Goal: Transaction & Acquisition: Purchase product/service

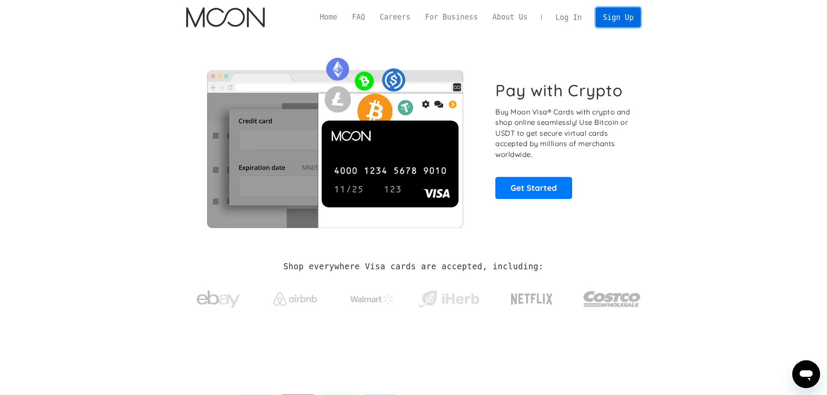
click at [620, 19] on link "Sign Up" at bounding box center [617, 17] width 45 height 20
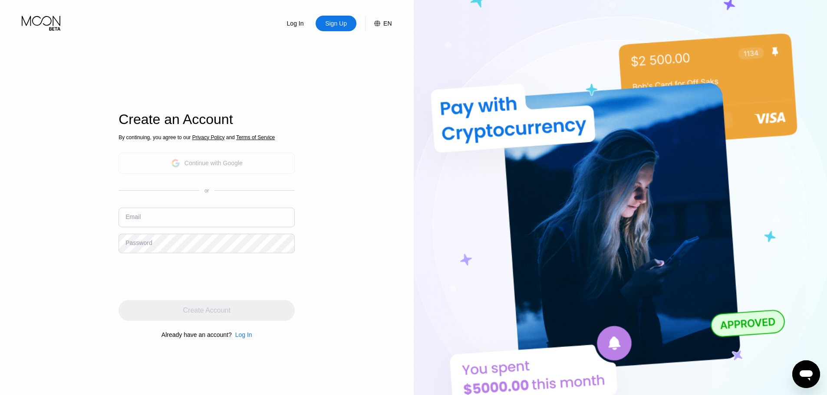
click at [214, 162] on div "Continue with Google" at bounding box center [213, 163] width 58 height 7
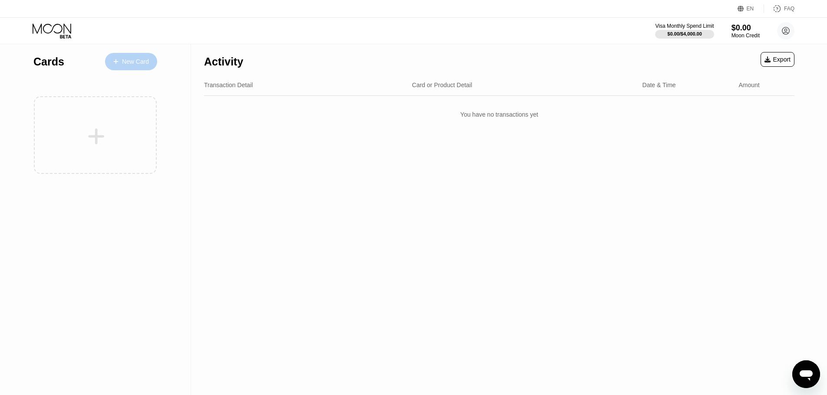
click at [138, 67] on div "New Card" at bounding box center [131, 61] width 52 height 17
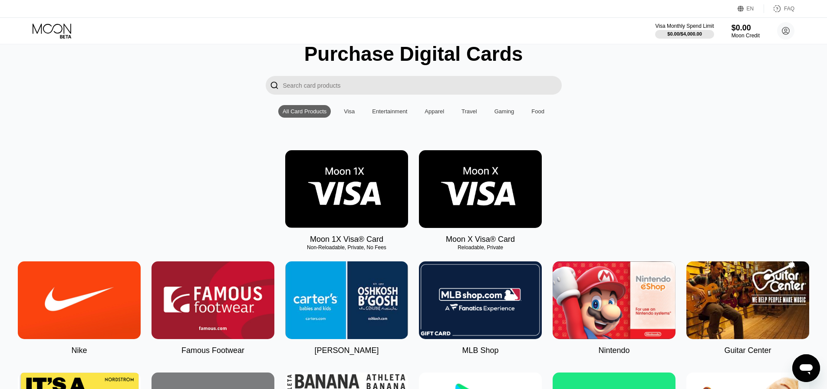
scroll to position [87, 0]
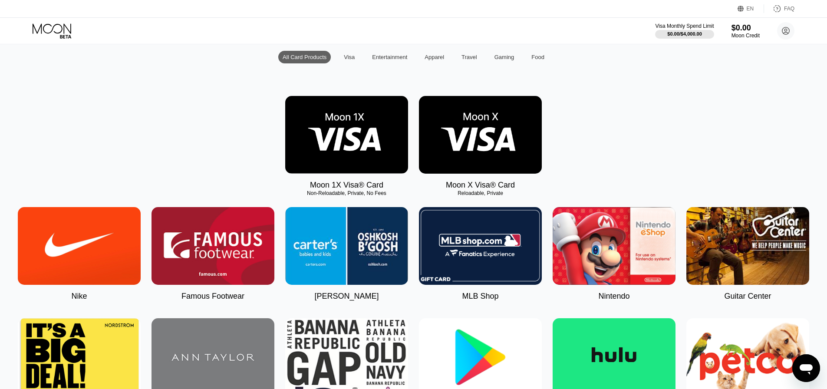
click at [480, 119] on img at bounding box center [480, 135] width 123 height 78
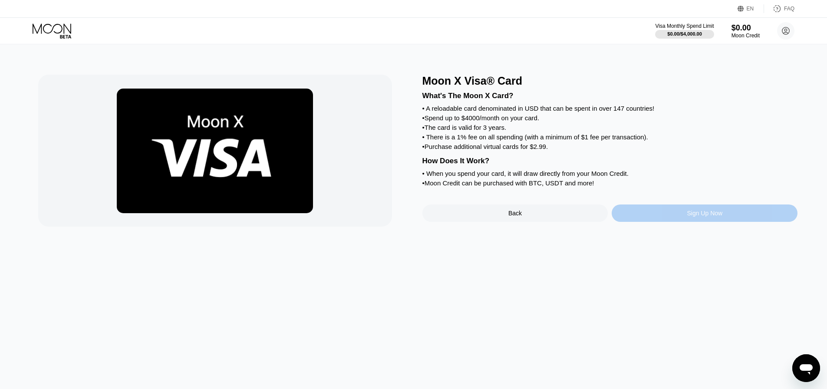
click at [719, 217] on div "Sign Up Now" at bounding box center [705, 213] width 36 height 7
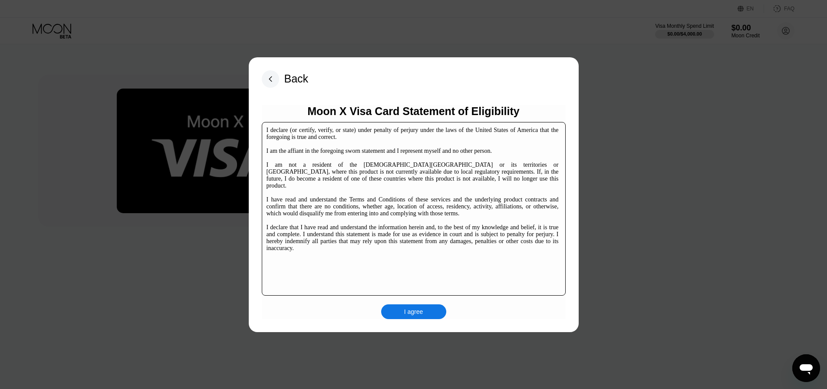
click at [400, 308] on div "I agree" at bounding box center [413, 311] width 65 height 15
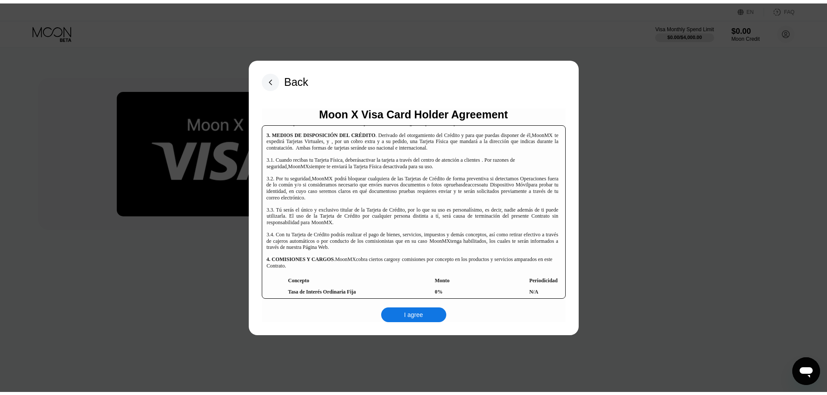
scroll to position [1823, 0]
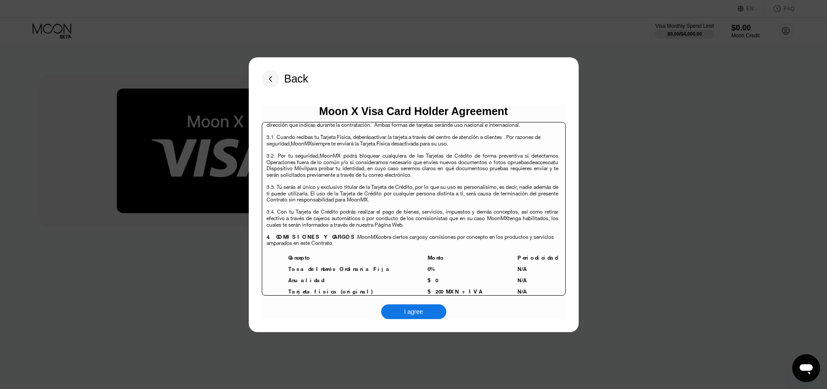
click at [421, 314] on div "I agree" at bounding box center [413, 312] width 19 height 8
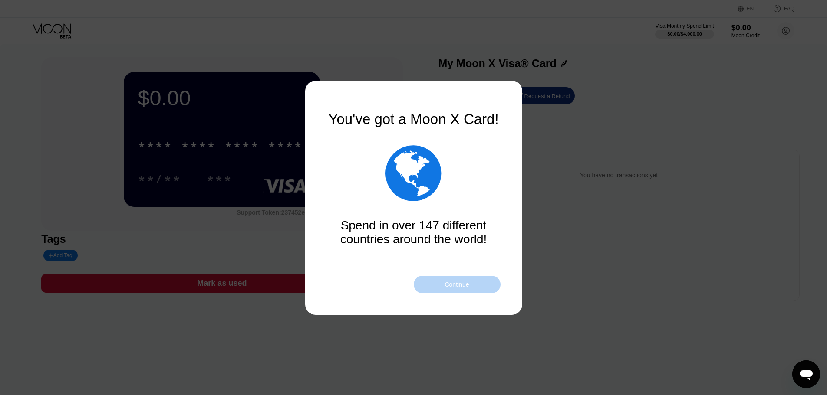
click at [461, 290] on div "Continue" at bounding box center [457, 284] width 87 height 17
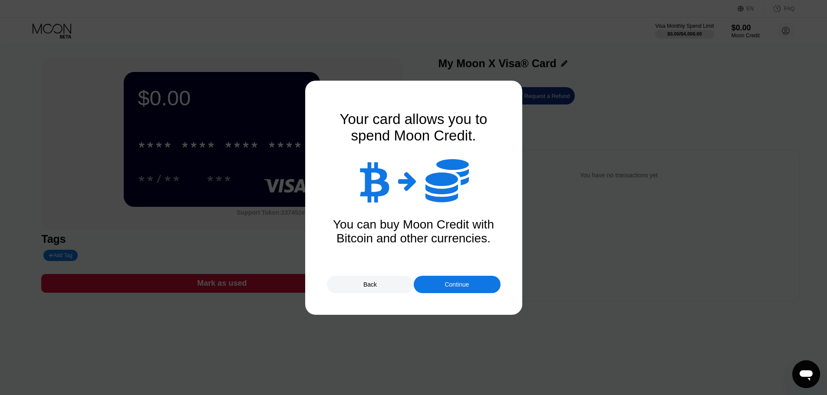
click at [382, 285] on div "Back" at bounding box center [370, 284] width 87 height 17
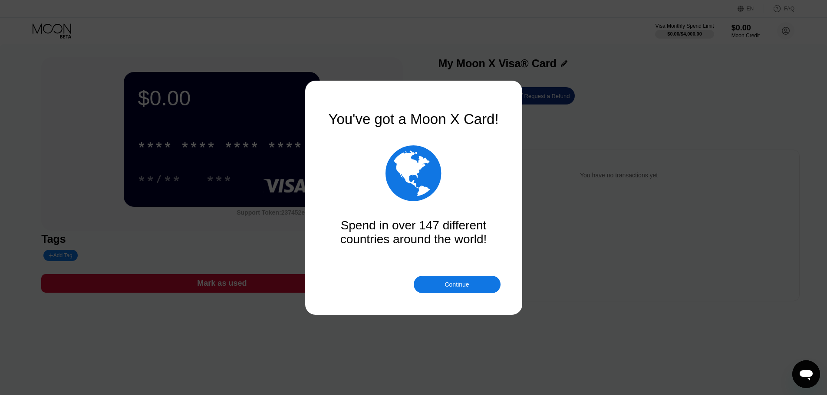
click at [452, 285] on div "Continue" at bounding box center [456, 284] width 24 height 7
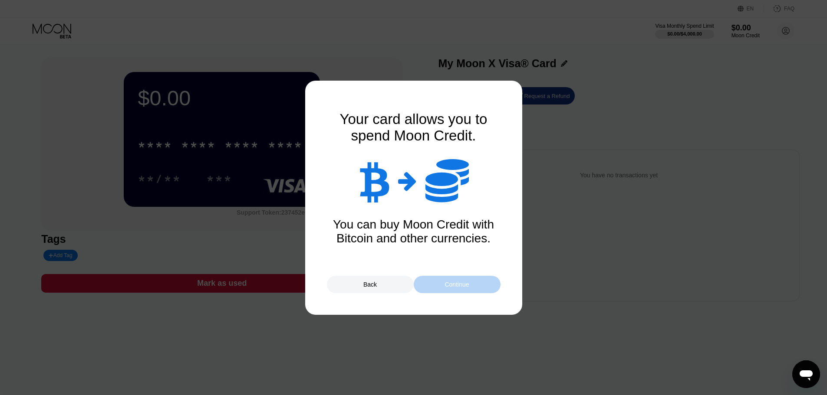
click at [452, 285] on div "Continue" at bounding box center [456, 284] width 24 height 7
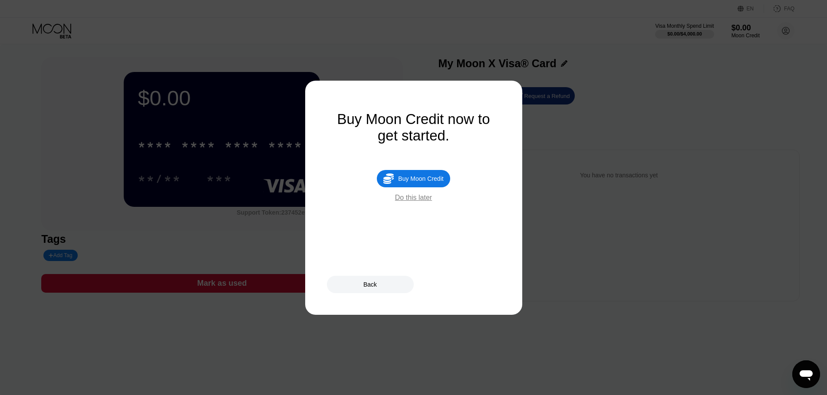
click at [424, 179] on div " Buy Moon Credit" at bounding box center [413, 178] width 73 height 17
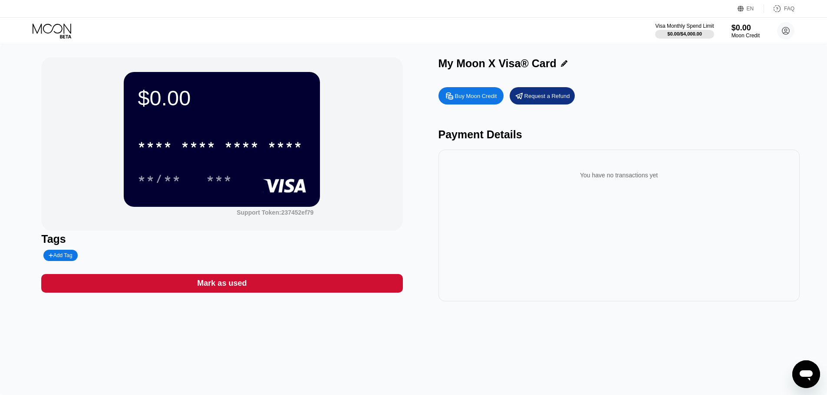
type input "0"
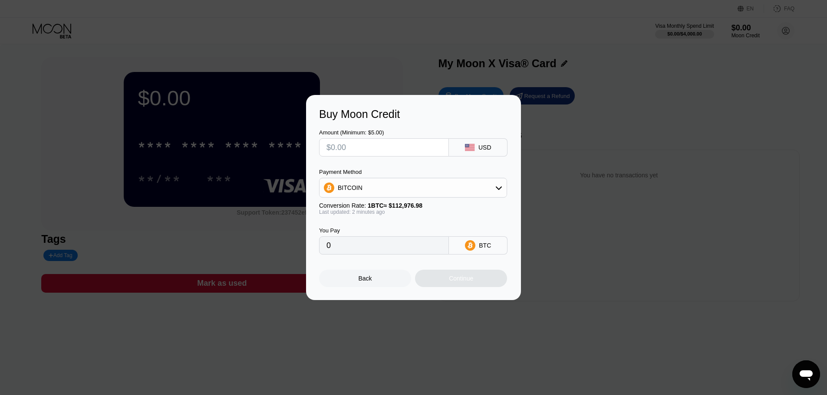
click at [424, 179] on div "BITCOIN" at bounding box center [413, 188] width 188 height 20
click at [419, 194] on div "BITCOIN" at bounding box center [412, 187] width 187 height 17
click at [355, 209] on span "BITCOIN" at bounding box center [352, 211] width 25 height 7
click at [349, 249] on input "0" at bounding box center [383, 245] width 115 height 17
click at [330, 247] on input "0" at bounding box center [383, 245] width 115 height 17
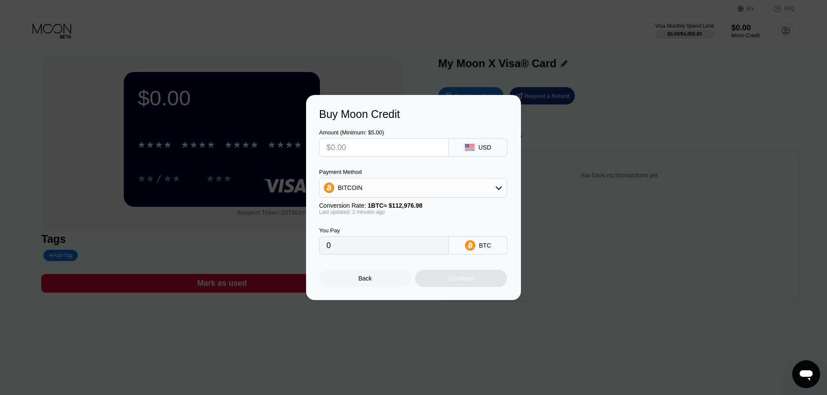
click at [355, 150] on input "text" at bounding box center [383, 147] width 115 height 17
click at [346, 247] on input "0" at bounding box center [383, 245] width 115 height 17
click at [483, 146] on div "USD" at bounding box center [484, 147] width 13 height 7
click at [381, 143] on input "text" at bounding box center [383, 147] width 115 height 17
type input "$1"
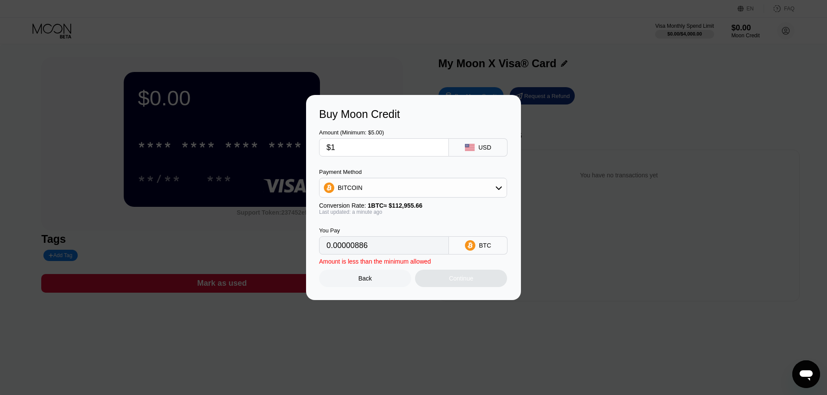
type input "0.00000886"
type input "$10"
type input "0.00008854"
type input "$100"
type input "0.00088531"
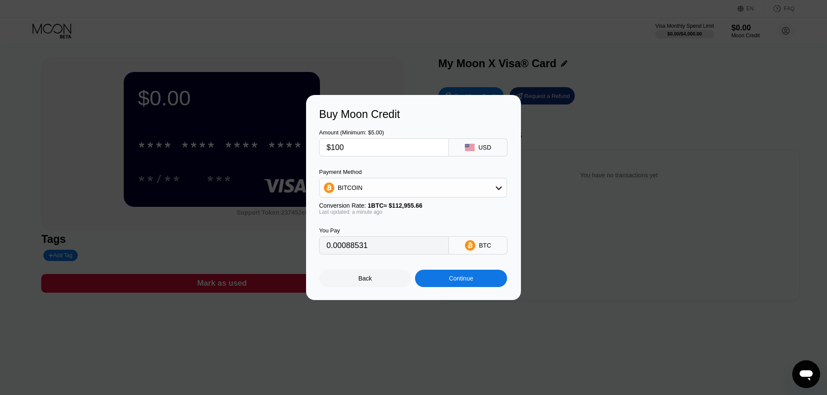
type input "$10"
type input "0.00008854"
type input "$1"
type input "0.00000886"
type input "$10"
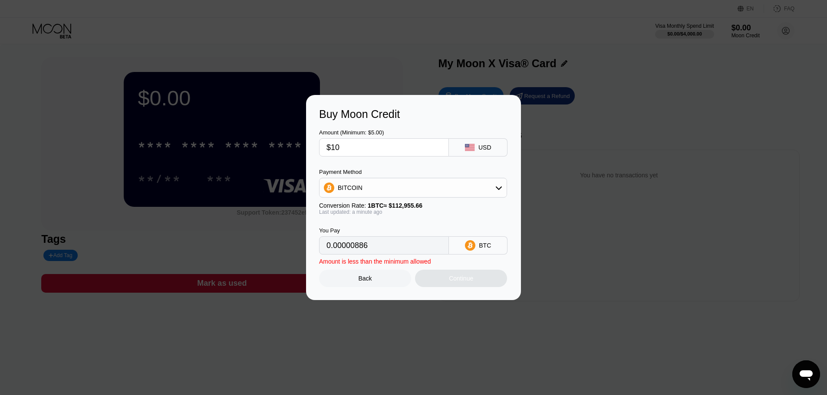
type input "0.00008854"
type input "$1"
type input "0.00000886"
type input "0"
type input "$5"
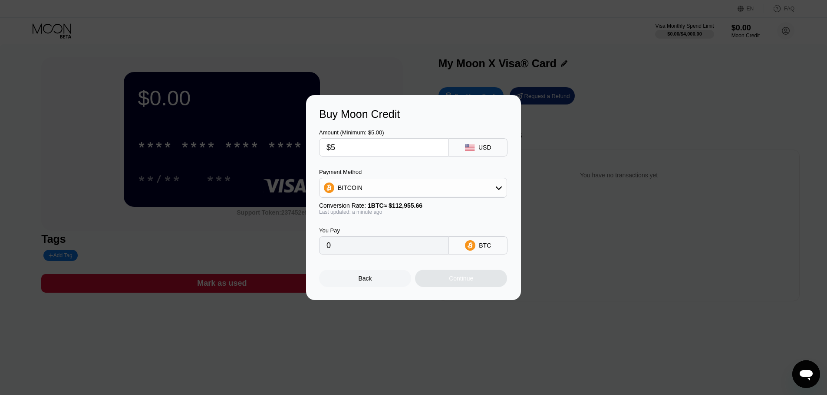
type input "0.00004427"
type input "0"
type input "$2"
type input "0.00001771"
type input "0"
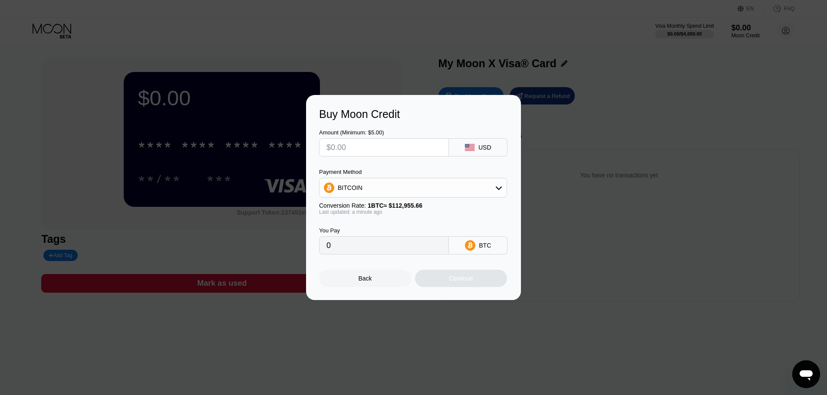
type input "$3"
type input "0.00002656"
type input "0"
type input "$4"
type input "0.00003542"
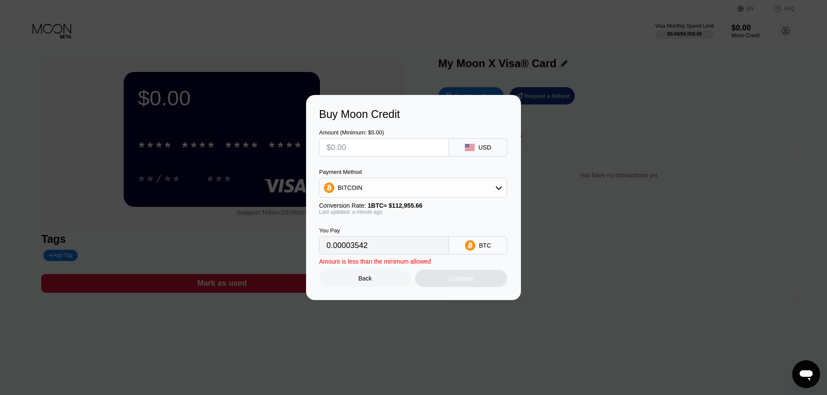
type input "0"
type input "$5"
type input "0.00004427"
type input "$5"
click at [466, 282] on div "Continue" at bounding box center [461, 278] width 24 height 7
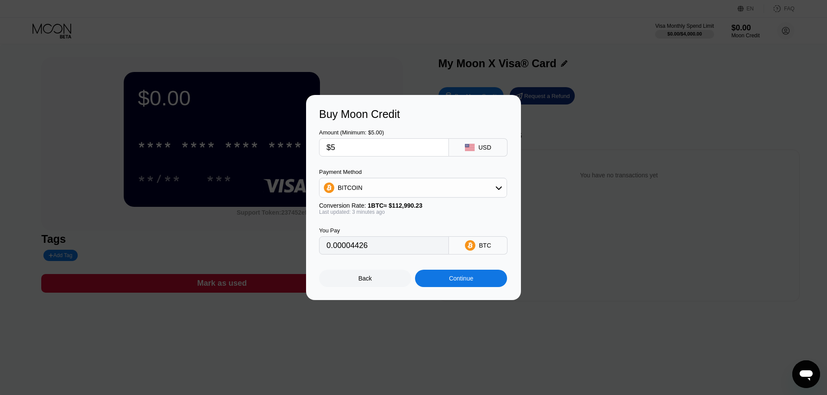
type input "0.00004428"
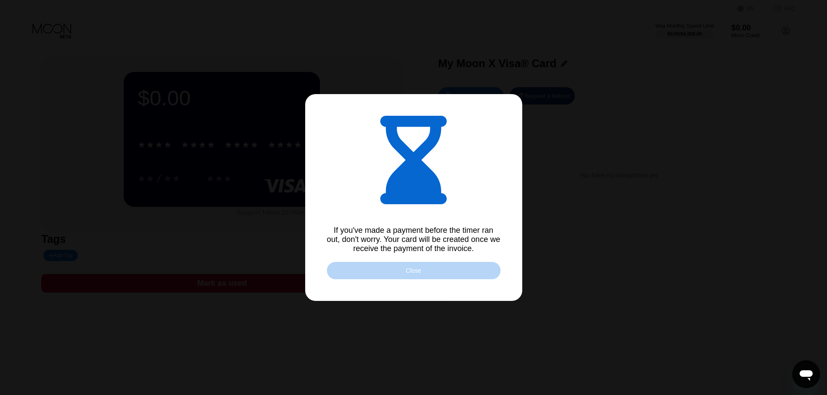
click at [397, 274] on div "Close" at bounding box center [414, 270] width 174 height 17
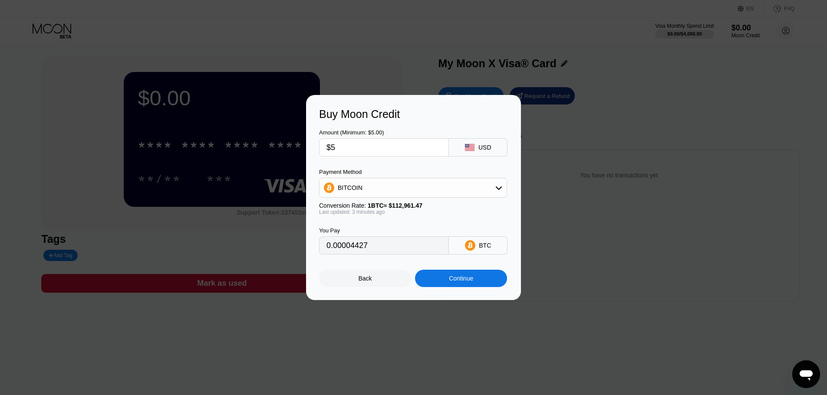
type input "0.00004426"
click at [470, 280] on div "Continue" at bounding box center [461, 278] width 24 height 7
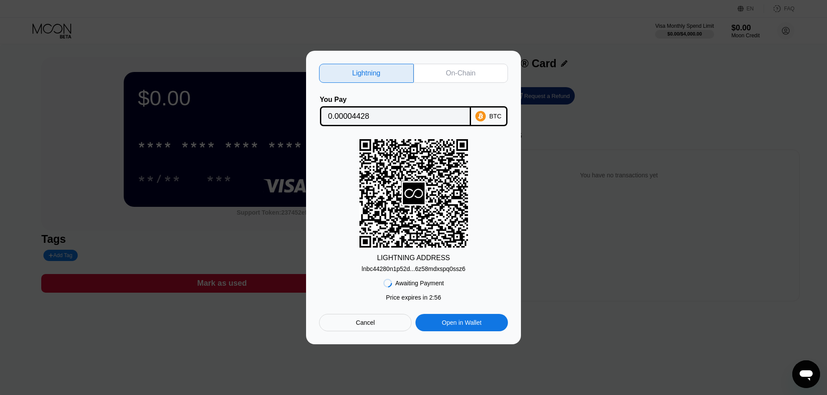
click at [473, 69] on div "On-Chain" at bounding box center [461, 73] width 30 height 9
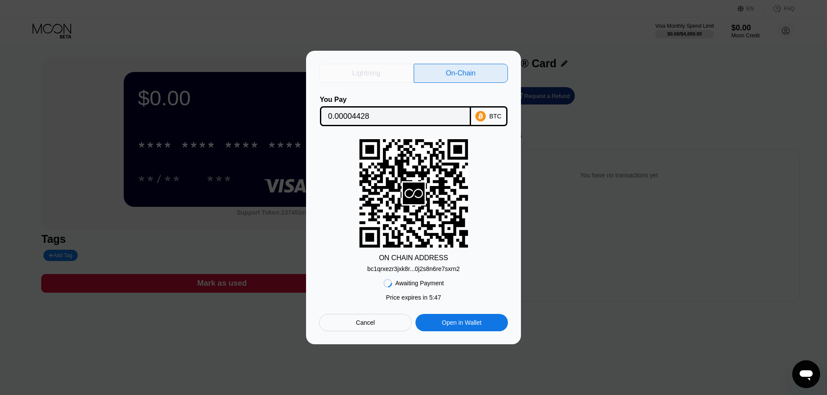
click at [378, 70] on div "Lightning" at bounding box center [366, 73] width 28 height 9
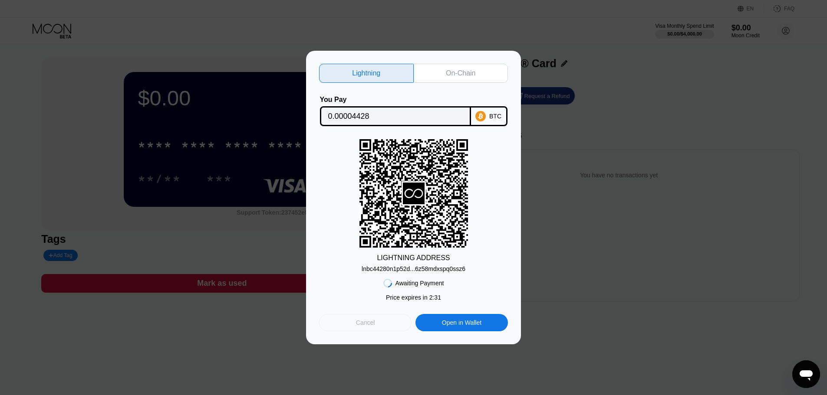
click at [375, 325] on div "Cancel" at bounding box center [365, 322] width 92 height 17
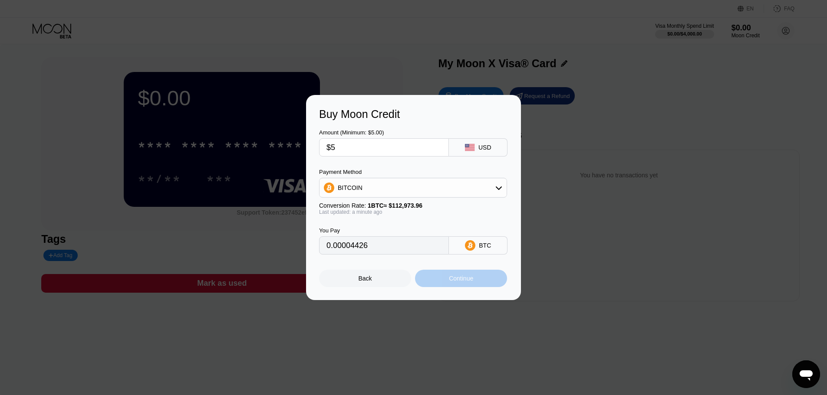
click at [461, 278] on div "Continue" at bounding box center [461, 278] width 24 height 7
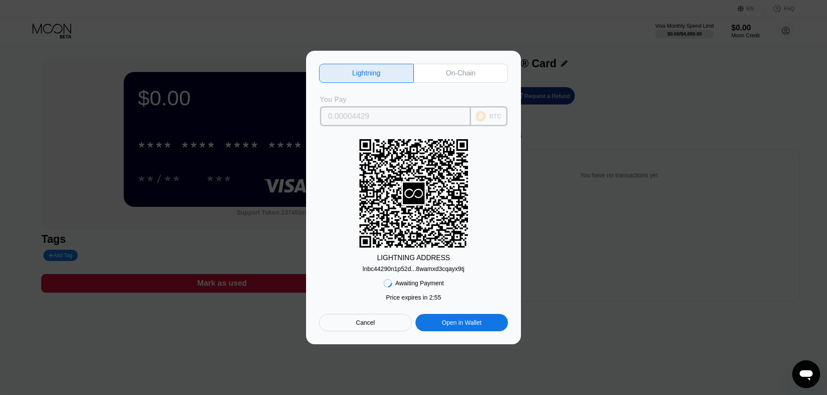
drag, startPoint x: 374, startPoint y: 115, endPoint x: 336, endPoint y: 116, distance: 37.8
click at [336, 116] on input "0.00004429" at bounding box center [395, 116] width 135 height 17
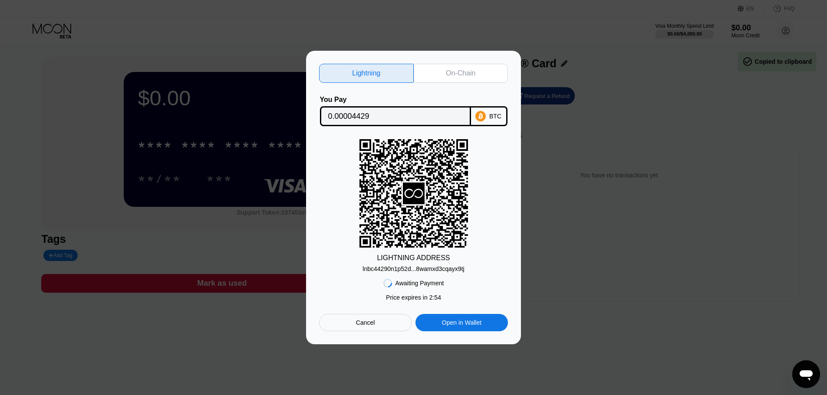
click at [483, 146] on div "LIGHTNING ADDRESS lnbc44290n1p52d...8wamxd3cqayx9tj" at bounding box center [413, 205] width 189 height 133
drag, startPoint x: 463, startPoint y: 271, endPoint x: 486, endPoint y: 269, distance: 22.6
click at [486, 269] on div "LIGHTNING ADDRESS lnbc44290n1p52d...8wamxd3cqayx9tj" at bounding box center [413, 205] width 189 height 133
click at [362, 326] on div "Cancel" at bounding box center [365, 323] width 19 height 8
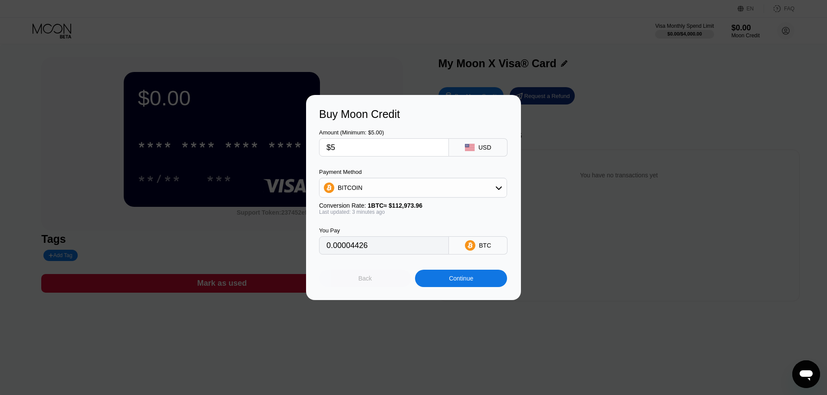
click at [390, 280] on div "Back" at bounding box center [365, 278] width 92 height 17
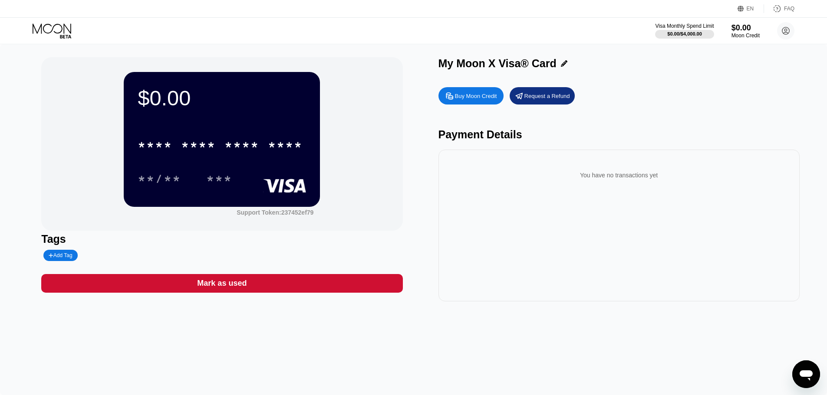
click at [469, 100] on div "Buy Moon Credit" at bounding box center [476, 95] width 42 height 7
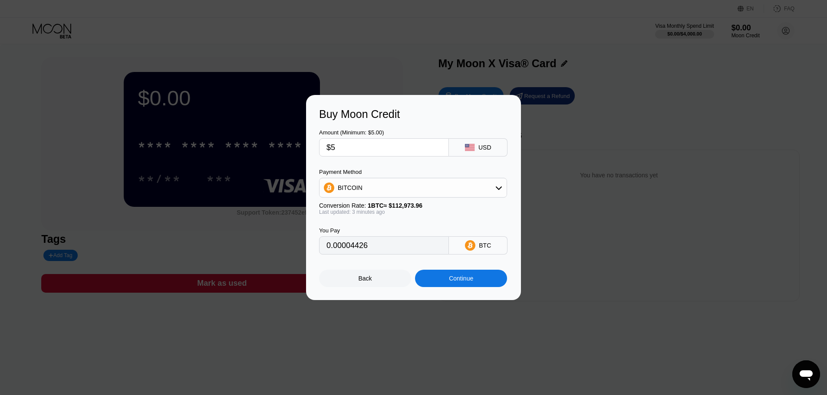
type input "0.00004430"
click at [483, 278] on div "Continue" at bounding box center [461, 278] width 92 height 17
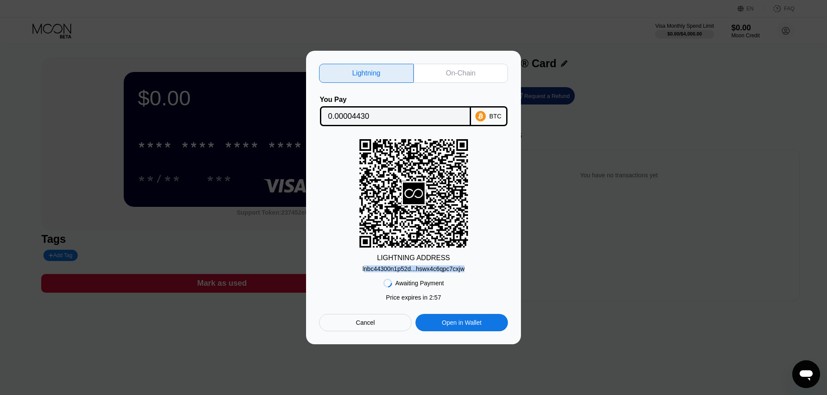
drag, startPoint x: 365, startPoint y: 270, endPoint x: 465, endPoint y: 269, distance: 100.2
click at [465, 269] on div "LIGHTNING ADDRESS lnbc44300n1p52d...hswx4c6qpc7cxjw" at bounding box center [413, 205] width 189 height 133
click at [470, 287] on div "Awaiting Payment Price expires in 2 : 56 Cancel Open in Wallet" at bounding box center [413, 302] width 189 height 59
click at [470, 287] on div "Awaiting Payment Price expires in 2 : 50 Cancel Open in Wallet" at bounding box center [413, 302] width 189 height 59
click at [461, 322] on div "Open in Wallet" at bounding box center [461, 323] width 39 height 8
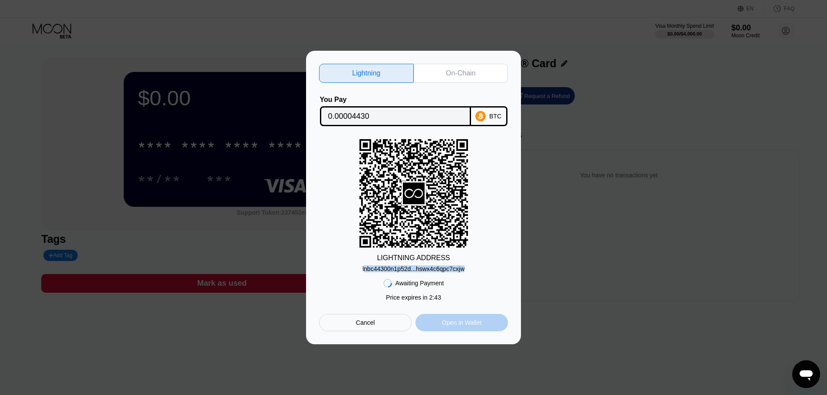
click at [481, 319] on div "Open in Wallet" at bounding box center [461, 322] width 92 height 17
click at [363, 271] on div "LIGHTNING ADDRESS lnbc44300n1p52d...hswx4c6qpc7cxjw" at bounding box center [413, 205] width 189 height 133
drag, startPoint x: 363, startPoint y: 271, endPoint x: 382, endPoint y: 271, distance: 19.1
click at [382, 271] on div "LIGHTNING ADDRESS lnbc44300n1p52d...hswx4c6qpc7cxjw" at bounding box center [413, 205] width 189 height 133
click at [368, 273] on div "lnbc44300n1p52d...hswx4c6qpc7cxjw" at bounding box center [413, 269] width 102 height 7
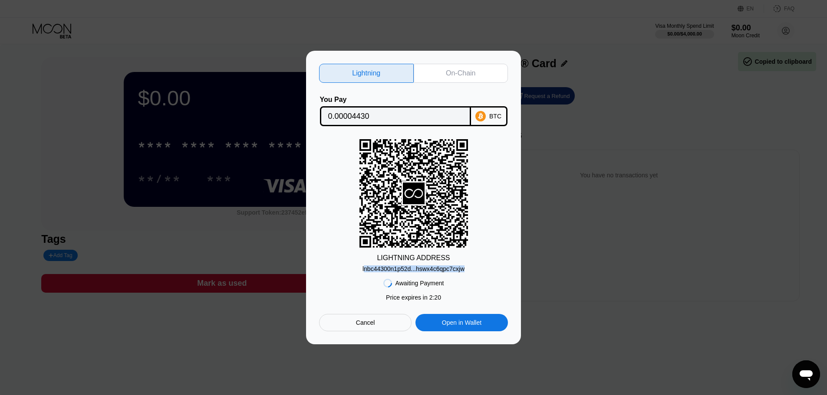
drag, startPoint x: 366, startPoint y: 271, endPoint x: 468, endPoint y: 267, distance: 102.1
click at [468, 267] on div "LIGHTNING ADDRESS lnbc44300n1p52d...hswx4c6qpc7cxjw" at bounding box center [413, 205] width 189 height 133
drag, startPoint x: 464, startPoint y: 271, endPoint x: 369, endPoint y: 261, distance: 95.1
click at [387, 265] on div "LIGHTNING ADDRESS lnbc44300n1p52d...hswx4c6qpc7cxjw" at bounding box center [413, 205] width 189 height 133
click at [364, 271] on div "lnbc44300n1p52d...hswx4c6qpc7cxjw" at bounding box center [413, 269] width 102 height 7
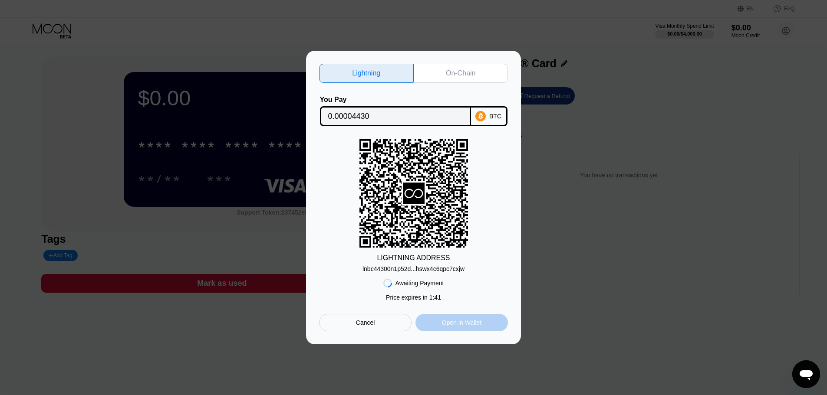
click at [482, 328] on div "Open in Wallet" at bounding box center [461, 322] width 92 height 17
click at [352, 329] on div "Cancel" at bounding box center [365, 322] width 92 height 17
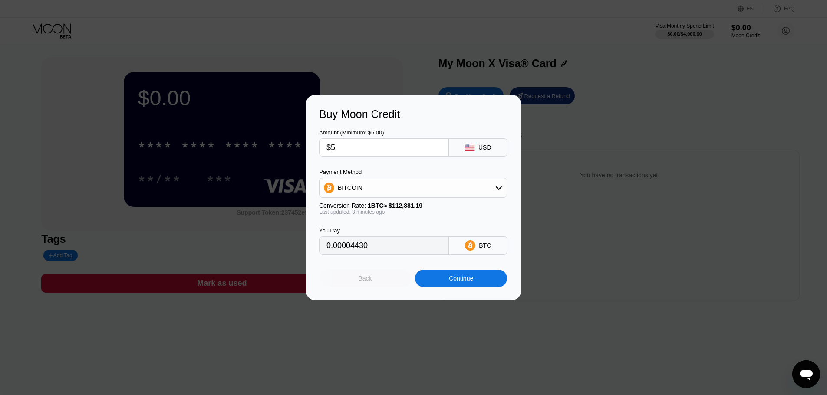
click at [382, 282] on div "Back" at bounding box center [365, 278] width 92 height 17
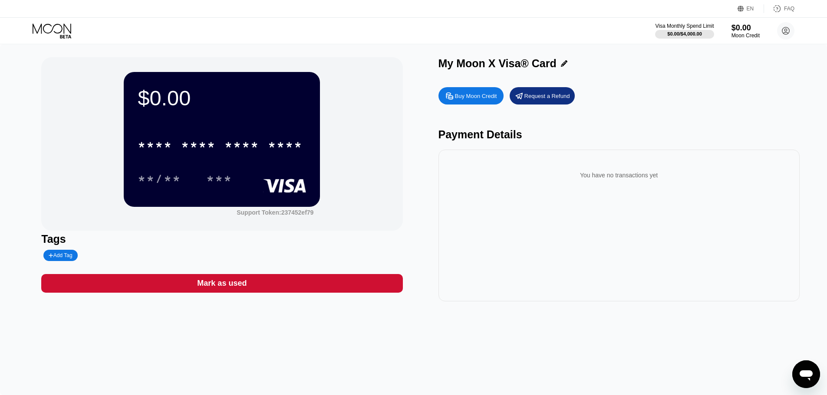
click at [49, 23] on icon at bounding box center [53, 30] width 40 height 15
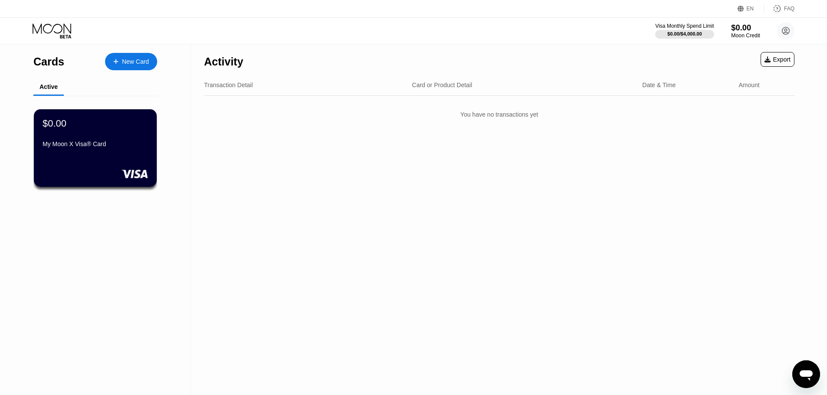
click at [736, 38] on div "Moon Credit" at bounding box center [745, 36] width 29 height 6
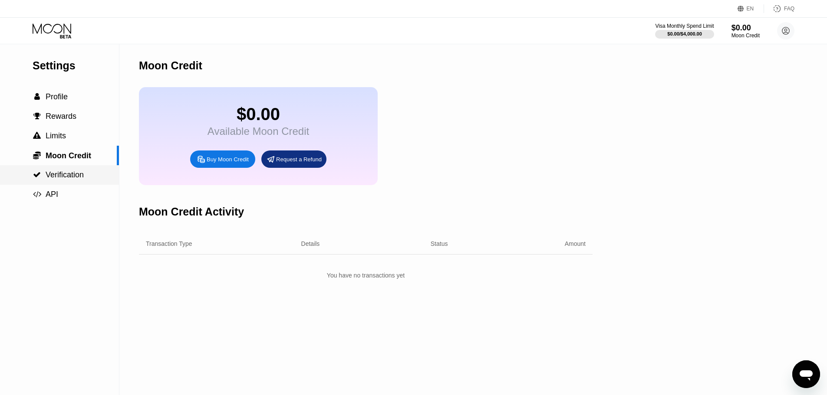
click at [80, 172] on span "Verification" at bounding box center [65, 175] width 38 height 9
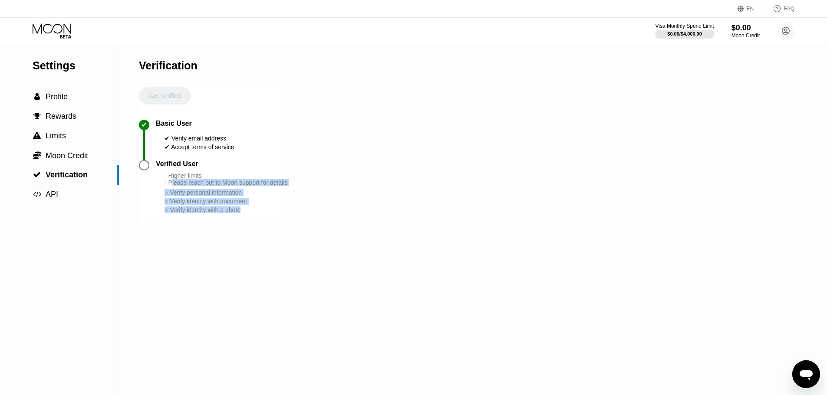
drag, startPoint x: 252, startPoint y: 226, endPoint x: 185, endPoint y: 217, distance: 67.0
click at [171, 197] on div "- Higher limits - Please reach out to Moon support for details ○ Verify persona…" at bounding box center [225, 193] width 123 height 42
click at [274, 245] on div "Verification Get Verified ✔ Basic User ✔ Verify email address ✔ Accept terms of…" at bounding box center [213, 219] width 148 height 351
click at [274, 243] on div "Verification Get Verified ✔ Basic User ✔ Verify email address ✔ Accept terms of…" at bounding box center [213, 219] width 148 height 351
click at [240, 208] on div "- Higher limits - Please reach out to Moon support for details ○ Verify persona…" at bounding box center [225, 193] width 123 height 42
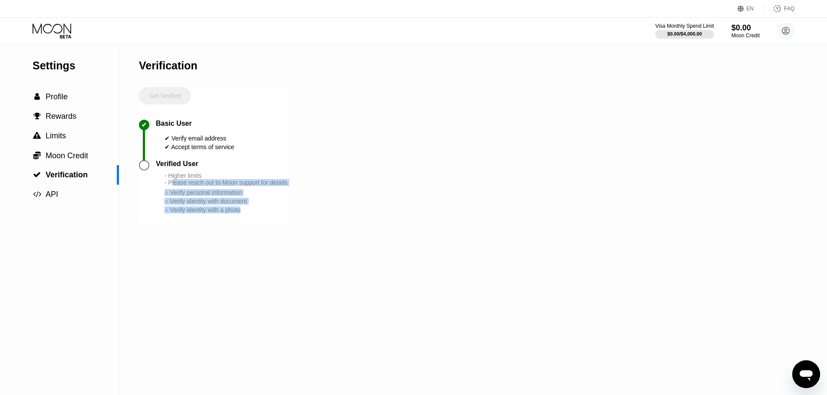
click at [237, 214] on div "○ Verify identity with a photo" at bounding box center [225, 210] width 123 height 7
click at [253, 223] on div "Verified User - Higher limits - Please reach out to Moon support for details ○ …" at bounding box center [213, 191] width 148 height 63
click at [66, 156] on span "Moon Credit" at bounding box center [67, 155] width 43 height 9
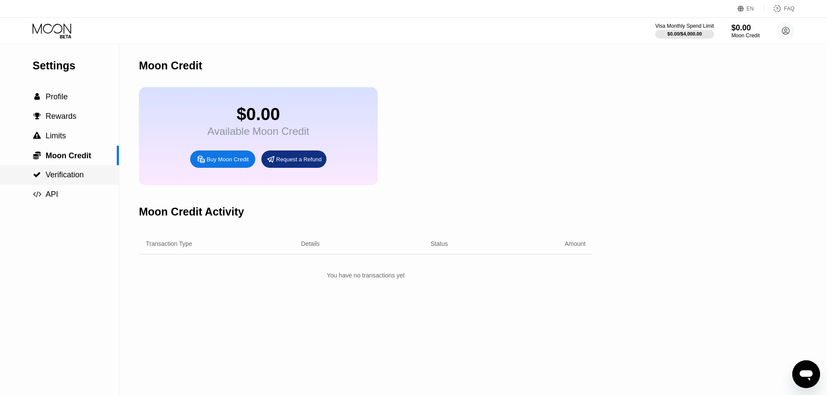
click at [74, 179] on span "Verification" at bounding box center [65, 175] width 38 height 9
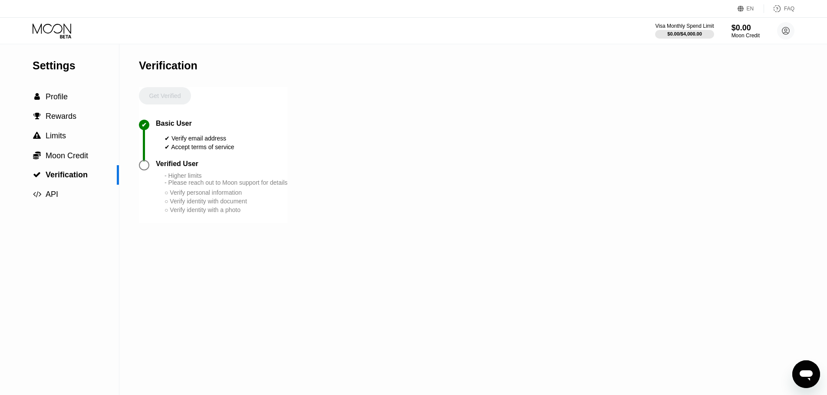
click at [143, 170] on div at bounding box center [144, 165] width 10 height 10
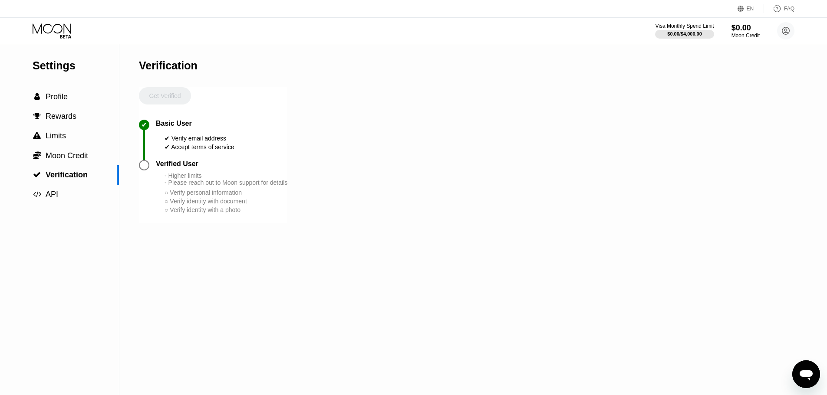
click at [143, 170] on div at bounding box center [144, 165] width 10 height 10
click at [60, 100] on span "Profile" at bounding box center [57, 96] width 22 height 9
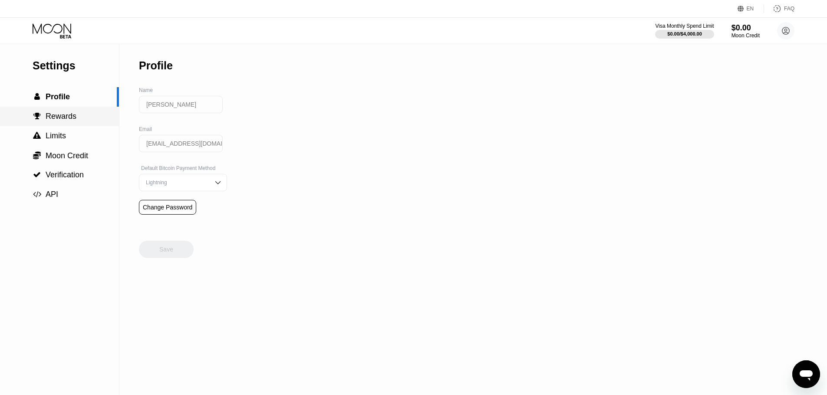
click at [54, 121] on span "Rewards" at bounding box center [61, 116] width 31 height 9
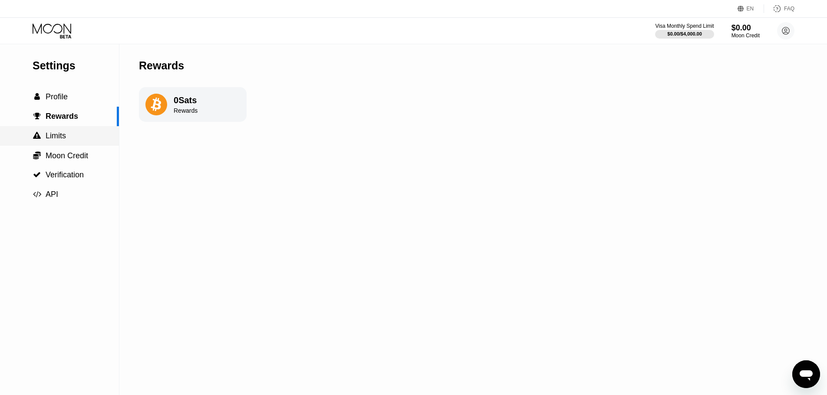
click at [56, 140] on span "Limits" at bounding box center [56, 135] width 20 height 9
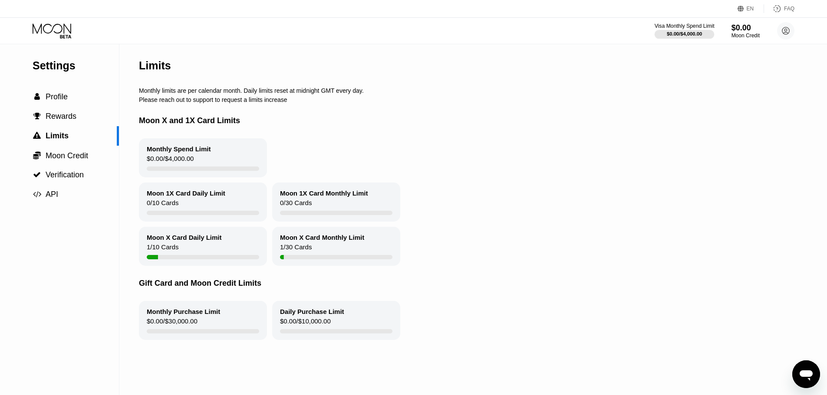
click at [690, 33] on div "$0.00 / $4,000.00" at bounding box center [684, 33] width 35 height 5
click at [688, 33] on div "$0.00 / $4,000.00" at bounding box center [684, 33] width 35 height 5
click at [53, 117] on span "Rewards" at bounding box center [61, 116] width 31 height 9
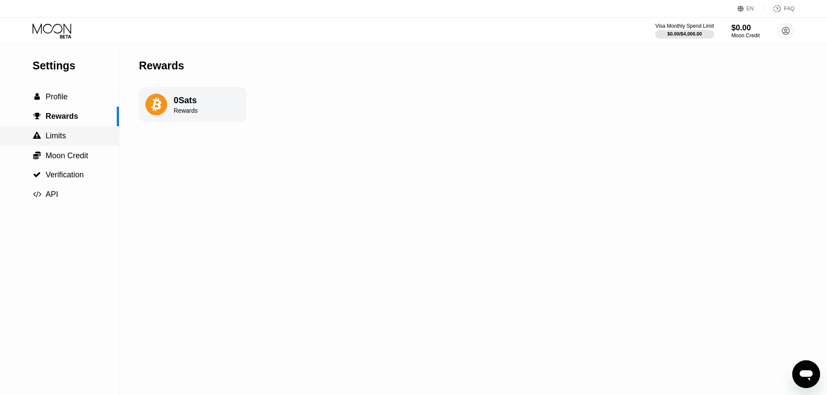
click at [58, 138] on span "Limits" at bounding box center [56, 135] width 20 height 9
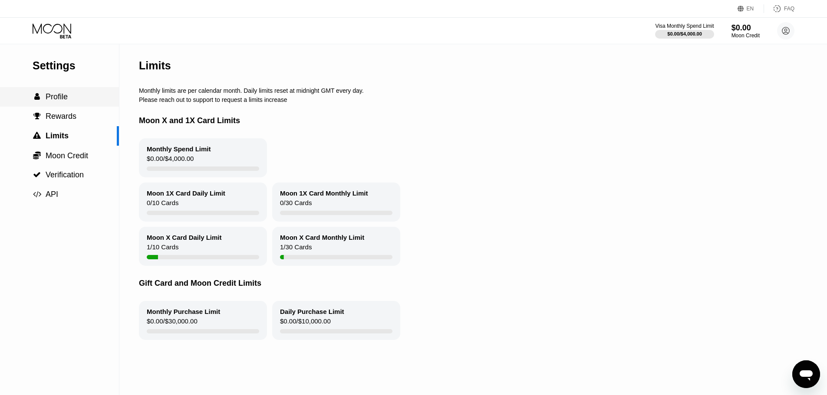
click at [59, 101] on span "Profile" at bounding box center [57, 96] width 22 height 9
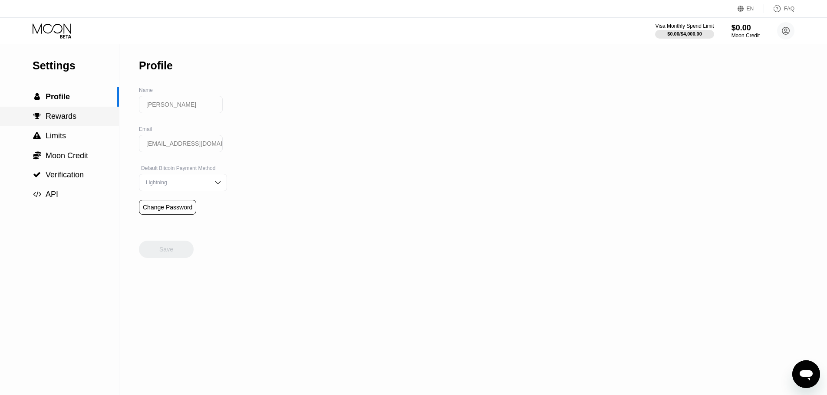
click at [58, 118] on span "Rewards" at bounding box center [61, 116] width 31 height 9
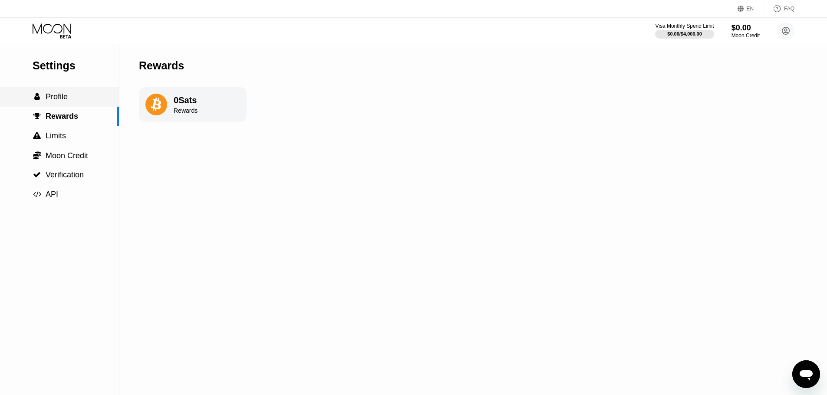
click at [56, 99] on span "Profile" at bounding box center [57, 96] width 22 height 9
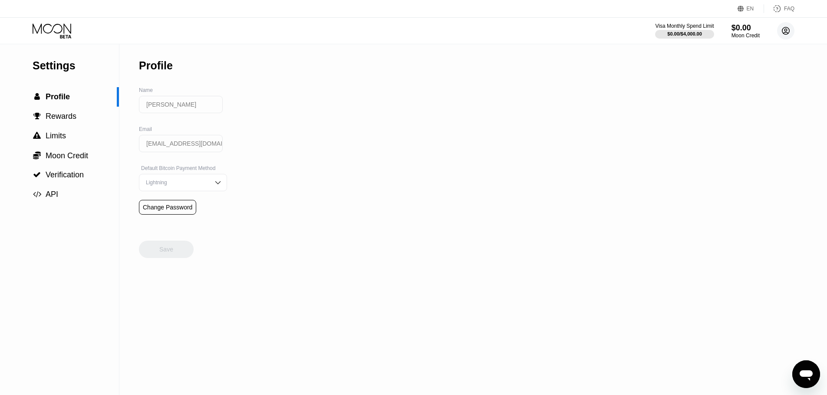
click at [788, 30] on circle at bounding box center [785, 30] width 17 height 17
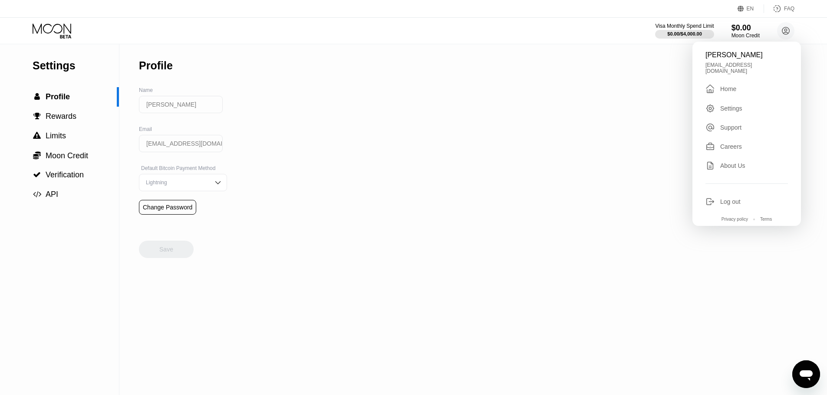
click at [738, 107] on div "Settings" at bounding box center [731, 108] width 22 height 7
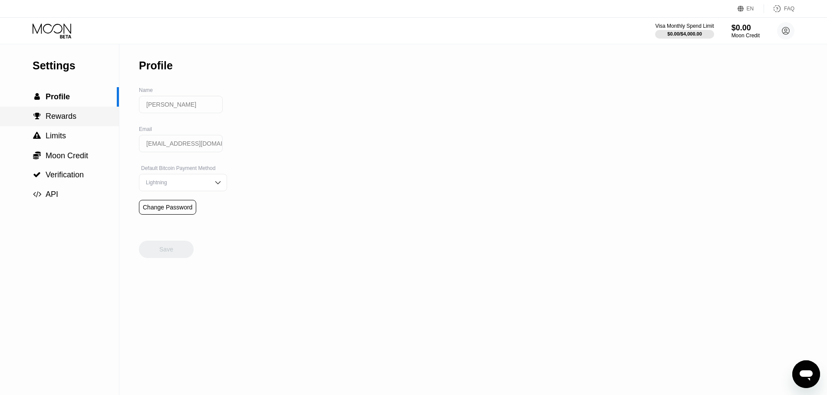
click at [49, 119] on span "Rewards" at bounding box center [61, 116] width 31 height 9
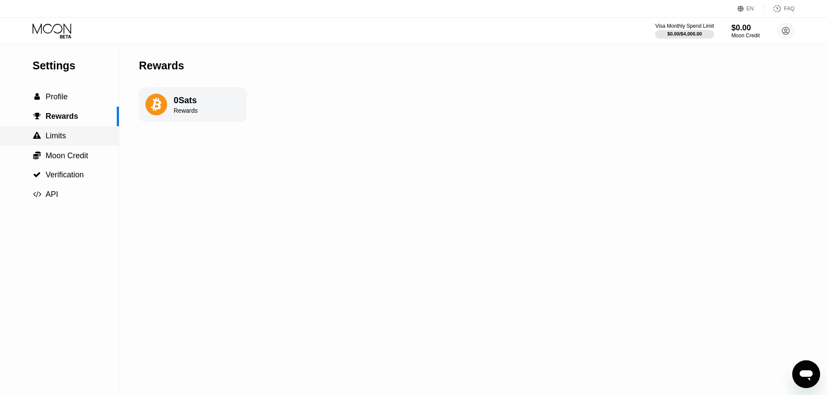
click at [50, 138] on span "Limits" at bounding box center [56, 135] width 20 height 9
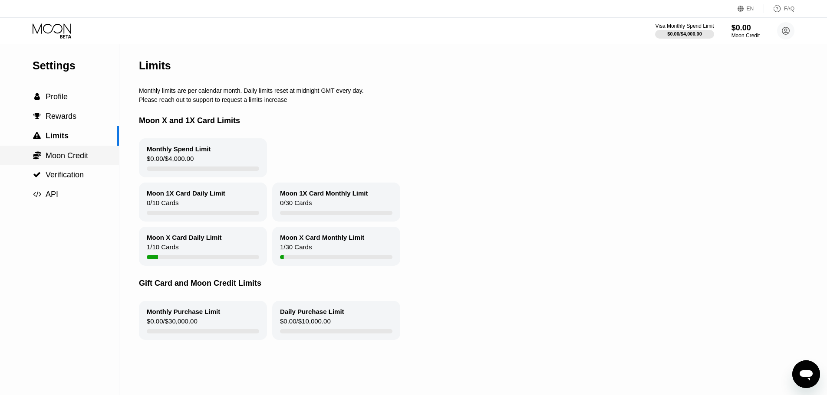
click at [67, 157] on span "Moon Credit" at bounding box center [67, 155] width 43 height 9
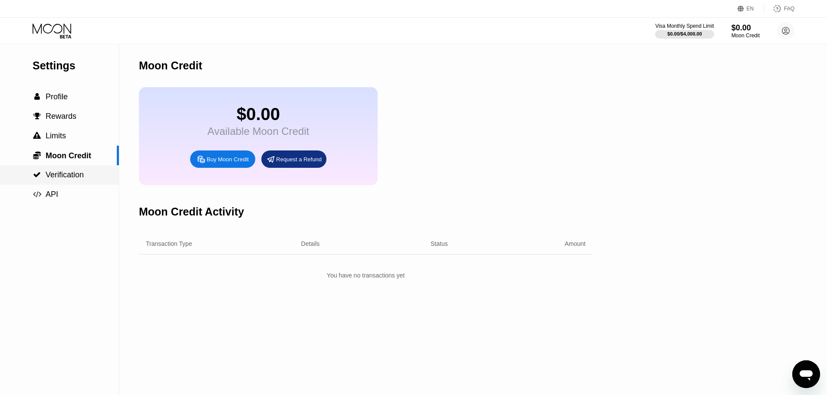
click at [66, 173] on span "Verification" at bounding box center [65, 175] width 38 height 9
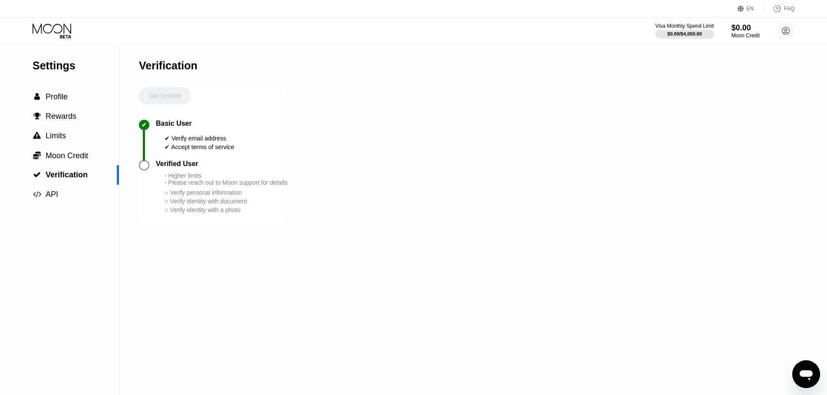
click at [144, 171] on div at bounding box center [144, 165] width 10 height 10
click at [140, 171] on div at bounding box center [144, 165] width 10 height 10
click at [55, 99] on span "Profile" at bounding box center [57, 96] width 22 height 9
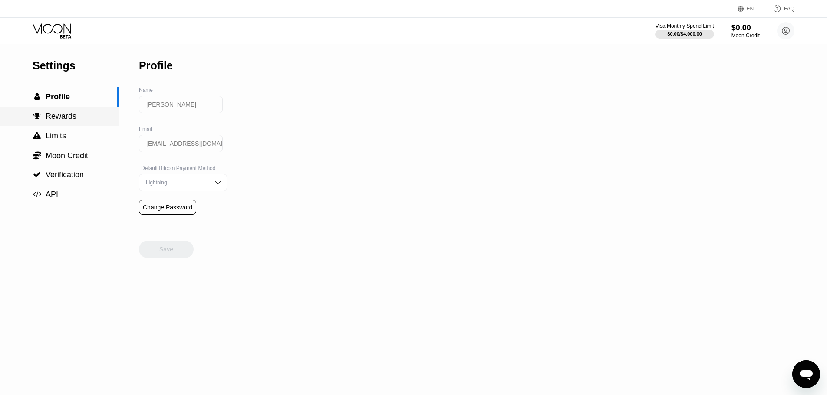
click at [55, 112] on div " Rewards" at bounding box center [59, 117] width 119 height 20
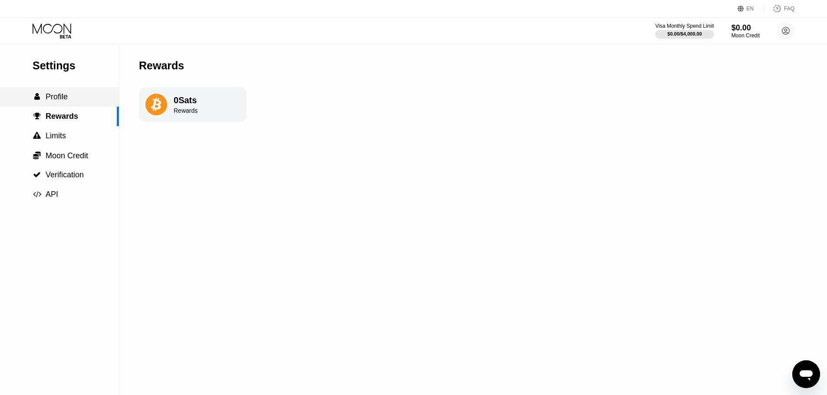
click at [55, 101] on span "Profile" at bounding box center [57, 96] width 22 height 9
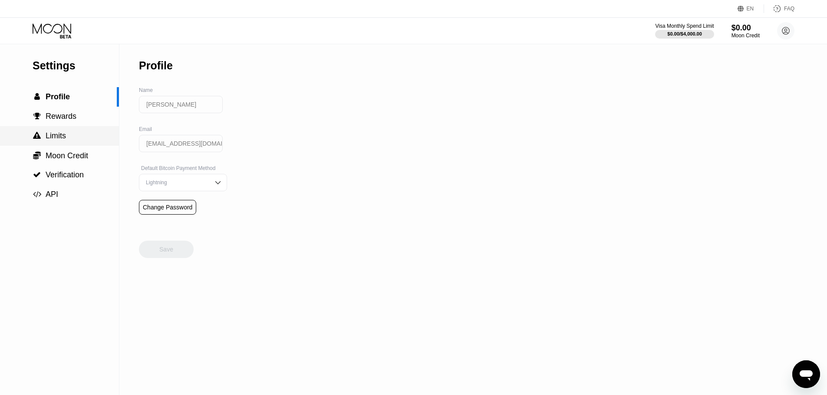
click at [54, 137] on span "Limits" at bounding box center [56, 135] width 20 height 9
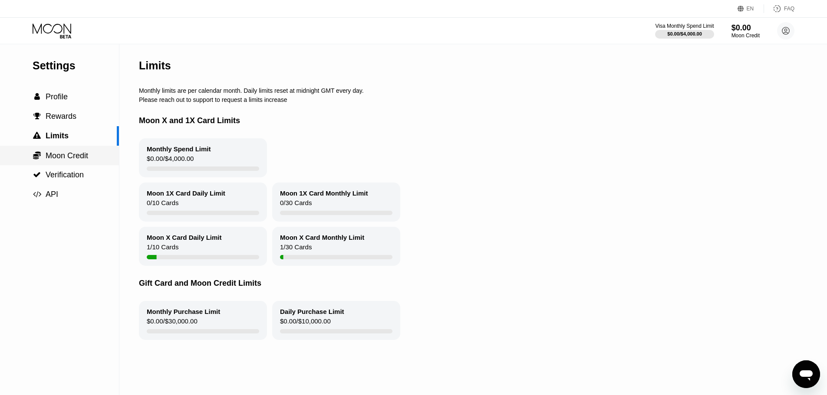
click at [55, 153] on span "Moon Credit" at bounding box center [67, 155] width 43 height 9
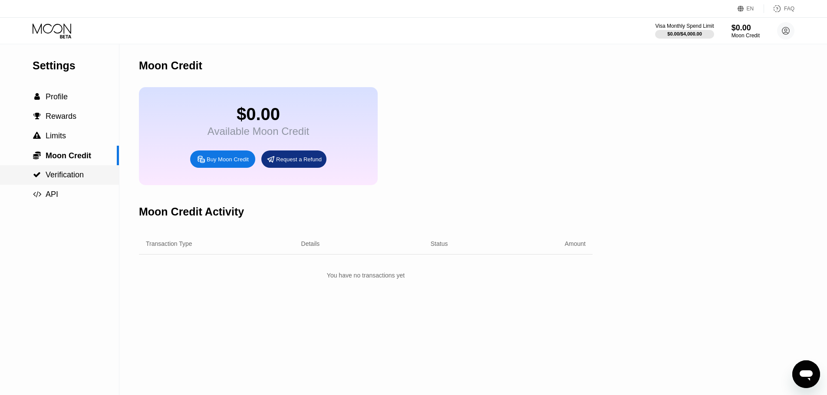
click at [53, 176] on span "Verification" at bounding box center [65, 175] width 38 height 9
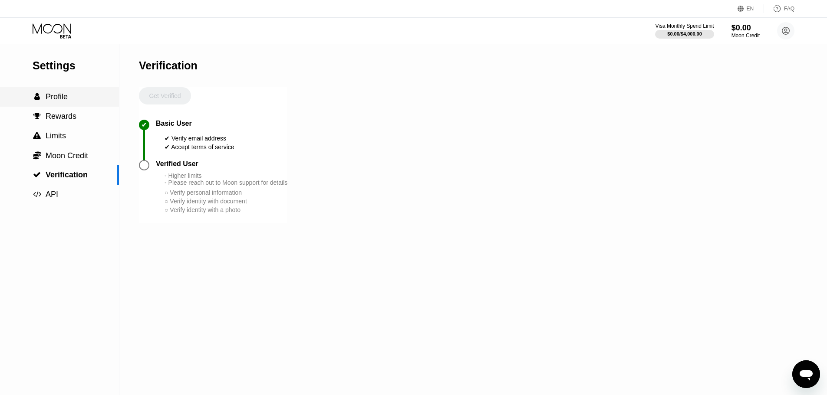
click at [50, 101] on span "Profile" at bounding box center [57, 96] width 22 height 9
click at [57, 99] on span "Profile" at bounding box center [57, 96] width 22 height 9
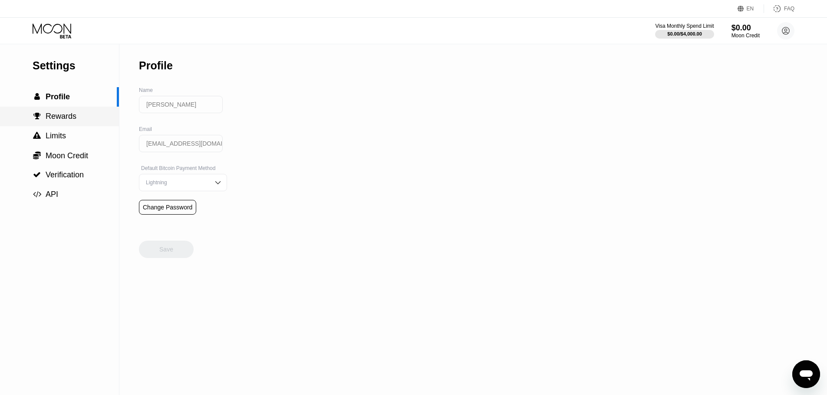
click at [63, 117] on span "Rewards" at bounding box center [61, 116] width 31 height 9
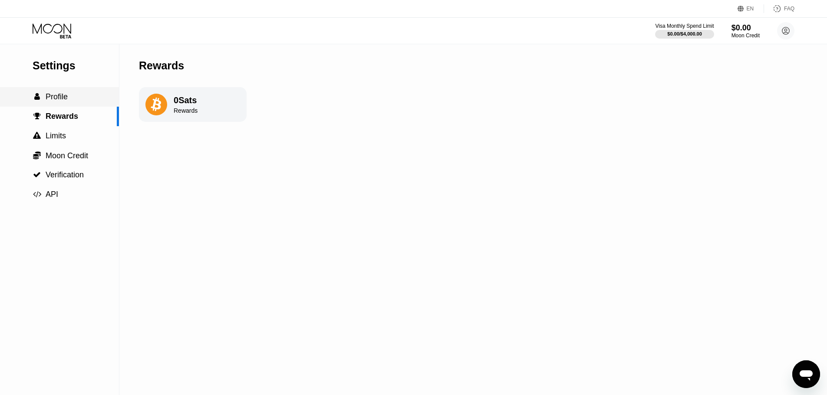
click at [57, 98] on span "Profile" at bounding box center [57, 96] width 22 height 9
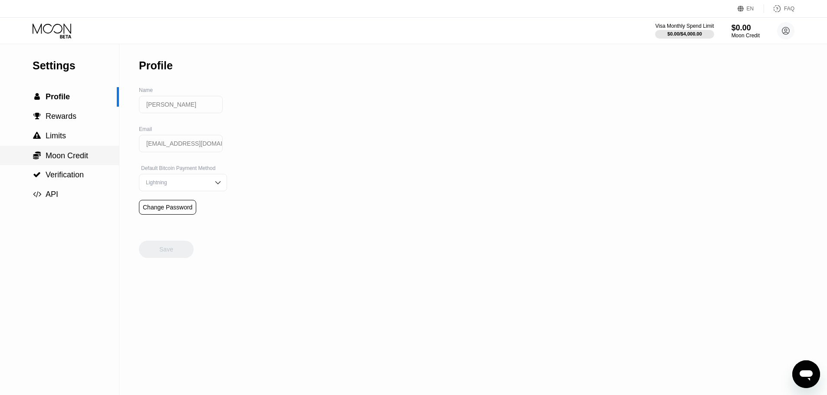
click at [56, 158] on span "Moon Credit" at bounding box center [67, 155] width 43 height 9
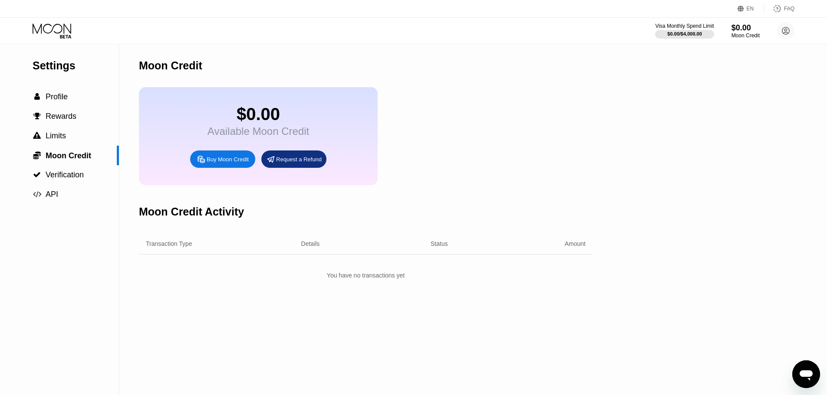
click at [224, 163] on div "Buy Moon Credit" at bounding box center [228, 159] width 42 height 7
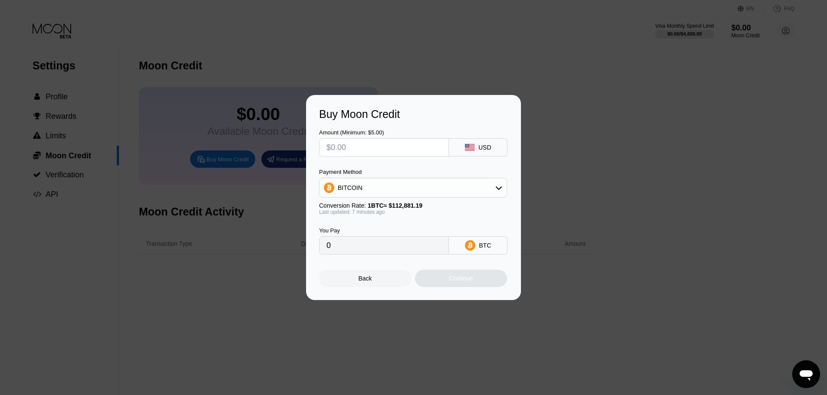
click at [334, 148] on input "text" at bounding box center [383, 147] width 115 height 17
type input "$5"
type input "0.00004429"
type input "$5"
click at [454, 194] on div "BITCOIN" at bounding box center [412, 187] width 187 height 17
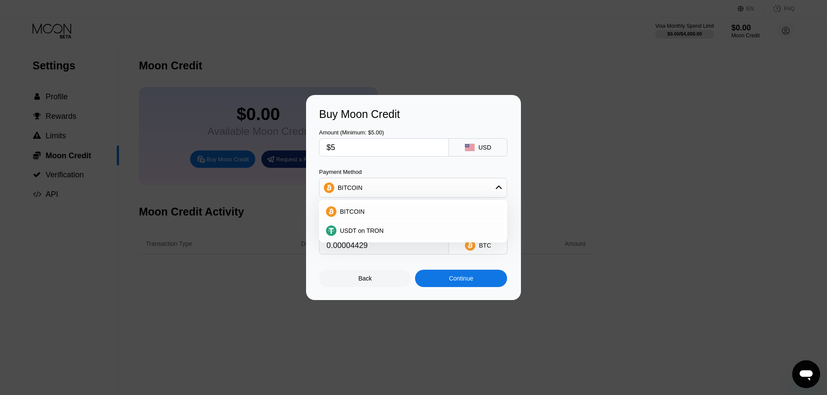
click at [454, 194] on div "BITCOIN" at bounding box center [412, 187] width 187 height 17
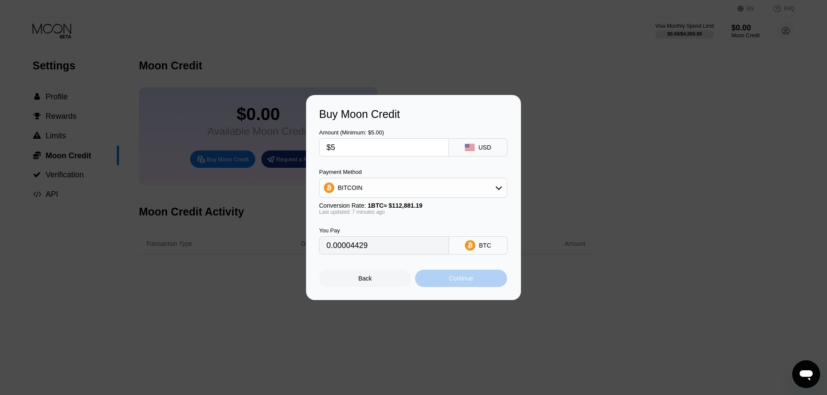
click at [456, 280] on div "Continue" at bounding box center [461, 278] width 24 height 7
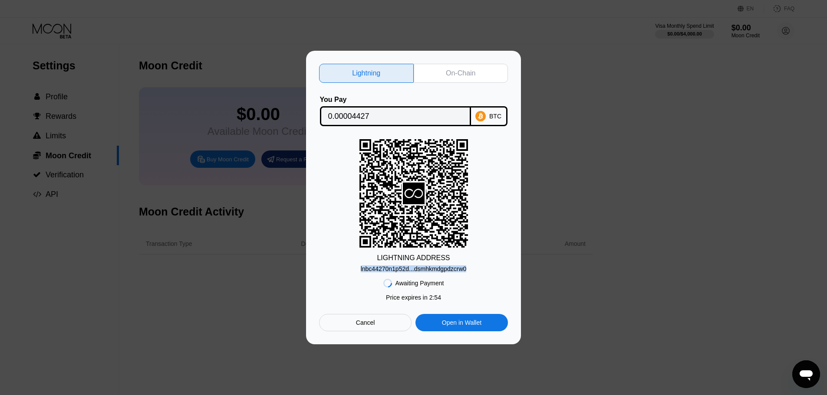
drag, startPoint x: 465, startPoint y: 268, endPoint x: 353, endPoint y: 269, distance: 112.0
click at [353, 269] on div "LIGHTNING ADDRESS lnbc44270n1p52d...dsmhkmdgpdzcrw0" at bounding box center [413, 205] width 189 height 133
copy div "lnbc44270n1p52d...dsmhkmdgpdzcrw0"
click at [468, 71] on div "On-Chain" at bounding box center [461, 73] width 30 height 9
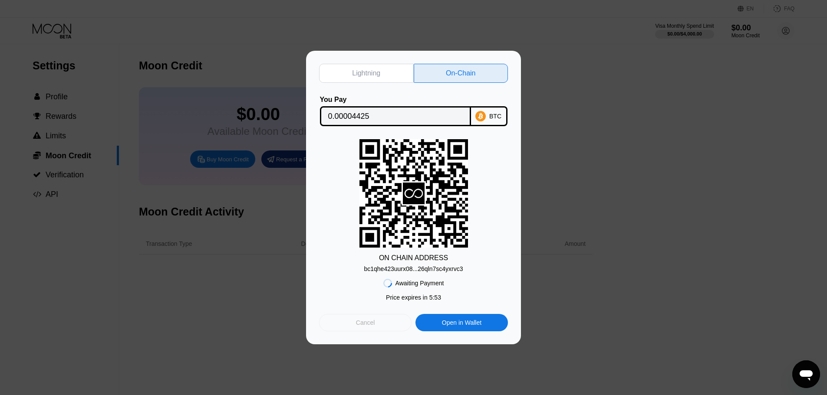
click at [365, 332] on div "Cancel" at bounding box center [365, 322] width 92 height 17
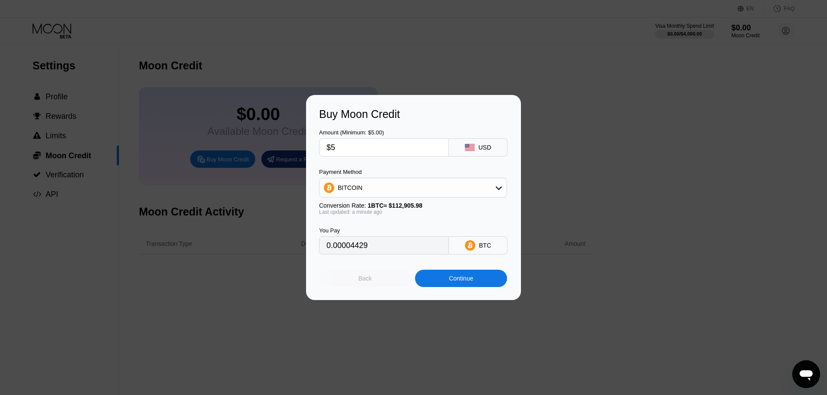
click at [354, 283] on div "Back" at bounding box center [365, 278] width 92 height 17
